Goal: Task Accomplishment & Management: Manage account settings

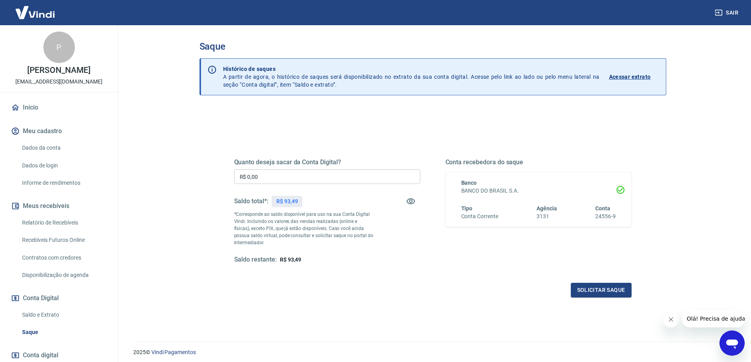
click at [65, 231] on link "Relatório de Recebíveis" at bounding box center [63, 223] width 89 height 16
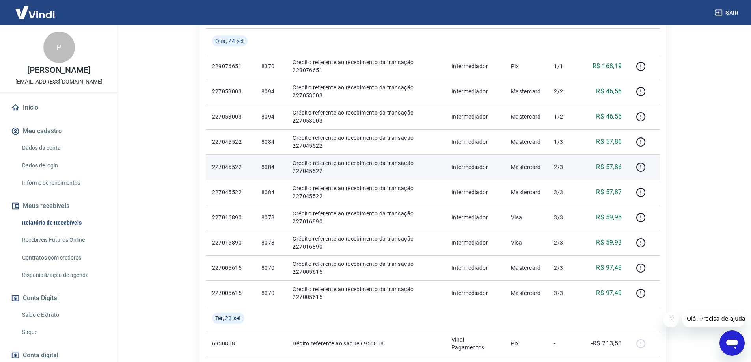
scroll to position [158, 0]
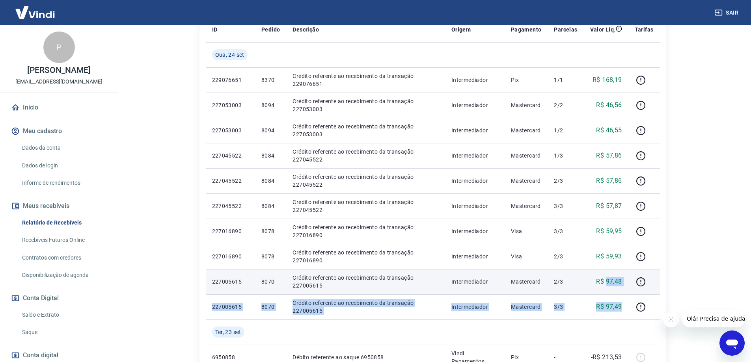
drag, startPoint x: 623, startPoint y: 307, endPoint x: 605, endPoint y: 278, distance: 34.3
click at [605, 278] on tbody "[DATE] 229076651 8370 Crédito referente ao recebimento da transação 229076651 I…" at bounding box center [433, 357] width 454 height 630
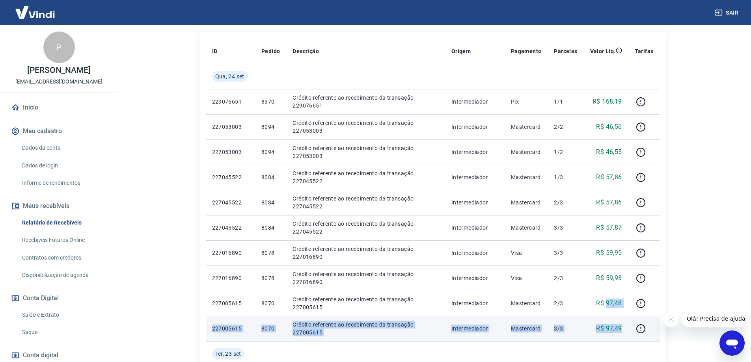
scroll to position [118, 0]
